Goal: Transaction & Acquisition: Download file/media

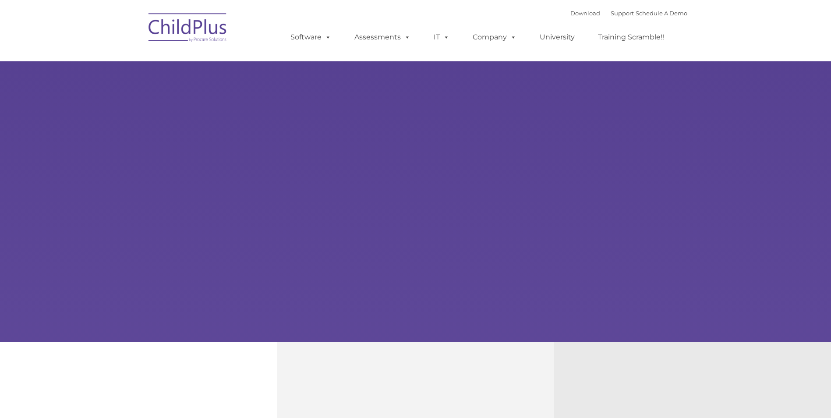
type input ""
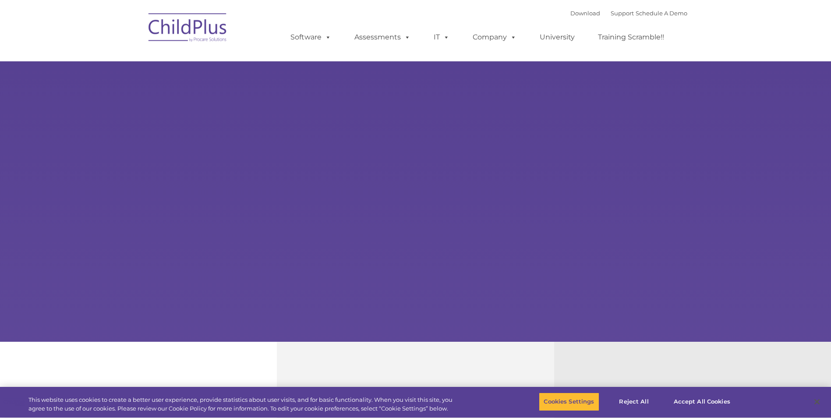
select select "MEDIUM"
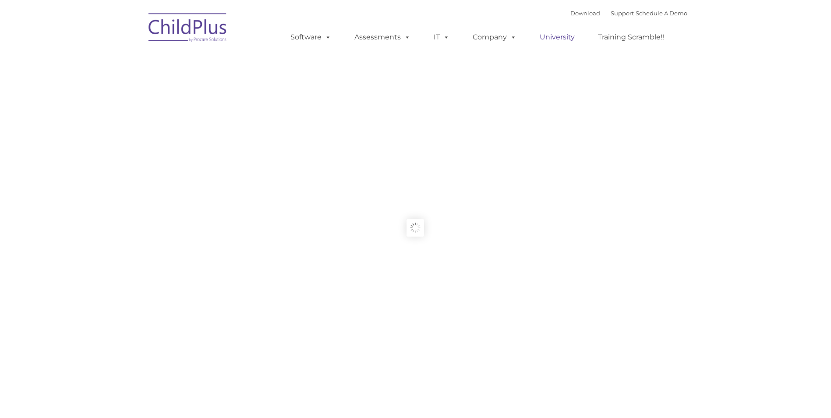
type input ""
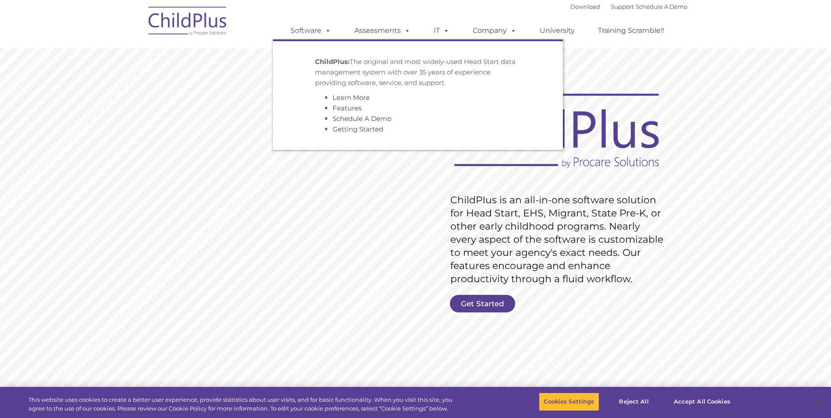
click at [328, 30] on span at bounding box center [327, 30] width 10 height 8
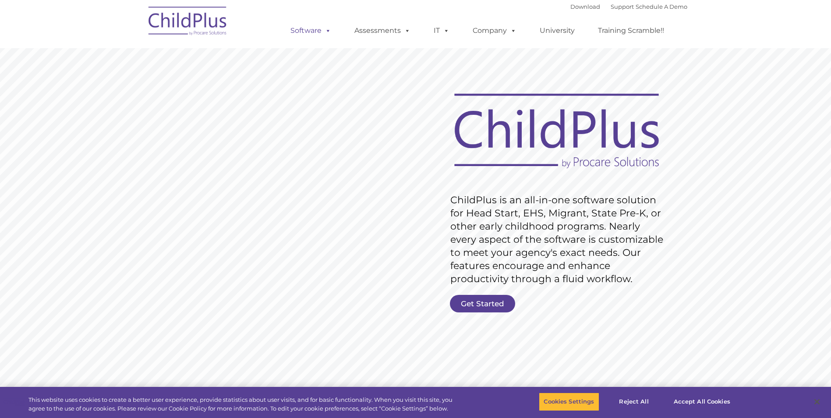
click at [328, 31] on span at bounding box center [327, 30] width 10 height 8
click at [582, 11] on div "Download Support | Schedule A Demo " at bounding box center [628, 6] width 117 height 13
click at [582, 7] on link "Download" at bounding box center [585, 6] width 30 height 7
